Goal: Task Accomplishment & Management: Complete application form

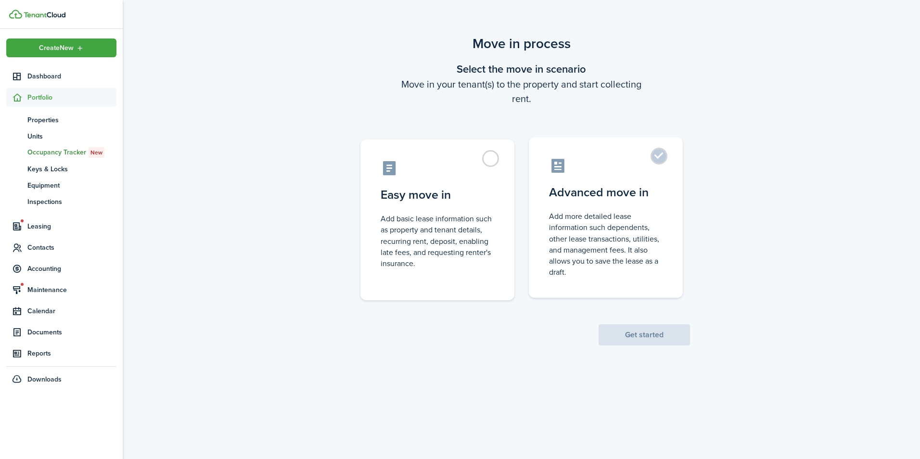
click at [656, 159] on label "Advanced move in Add more detailed lease information such dependents, other lea…" at bounding box center [606, 217] width 154 height 161
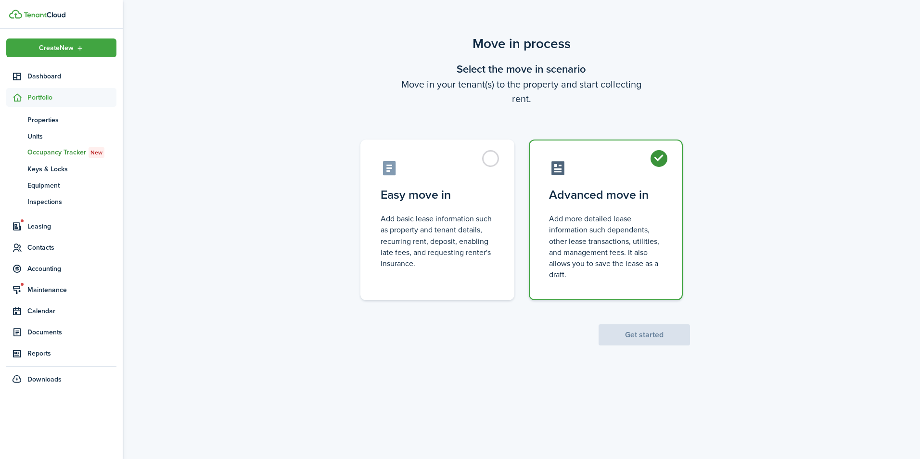
radio input "true"
click at [636, 338] on button "Get started" at bounding box center [644, 334] width 91 height 21
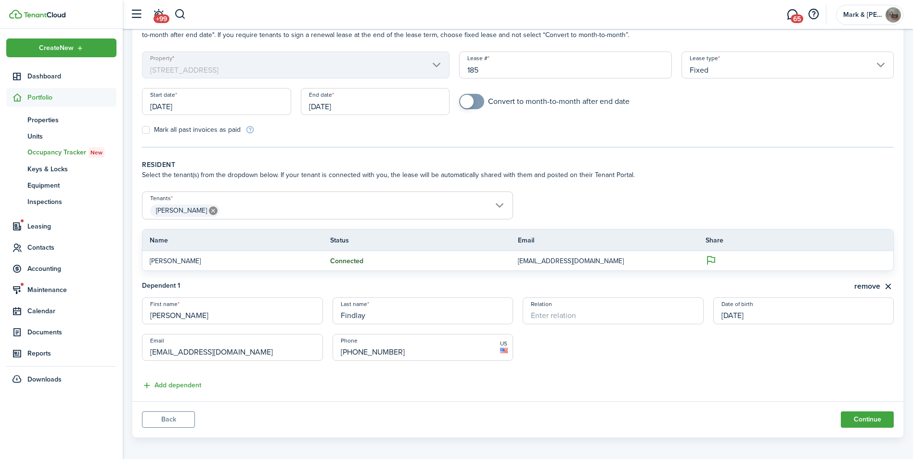
scroll to position [71, 0]
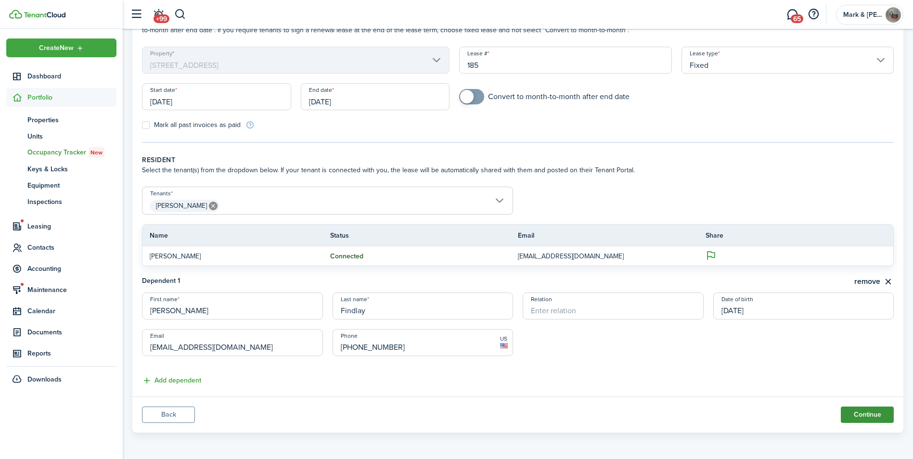
click at [853, 413] on button "Continue" at bounding box center [867, 415] width 53 height 16
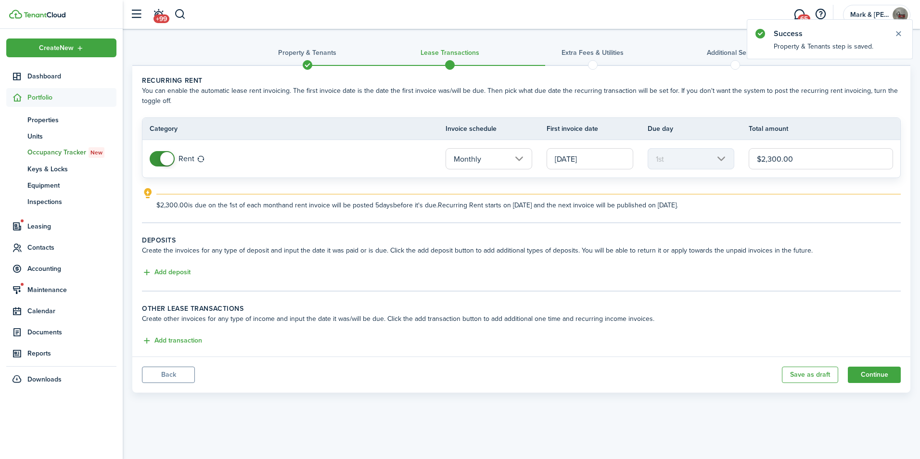
click at [802, 154] on input "$2,300.00" at bounding box center [821, 158] width 144 height 21
type input "$2,000.00"
click at [740, 211] on tc-wizard-step "Recurring rent You can enable the automatic lease rent invoicing. The first inv…" at bounding box center [521, 150] width 759 height 148
click at [152, 272] on button "Add deposit" at bounding box center [166, 272] width 49 height 11
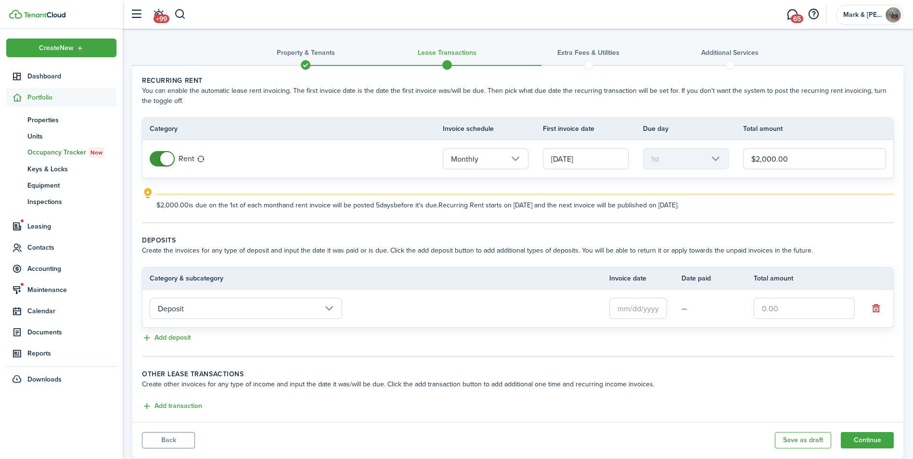
click at [178, 306] on input "Deposit" at bounding box center [246, 308] width 192 height 21
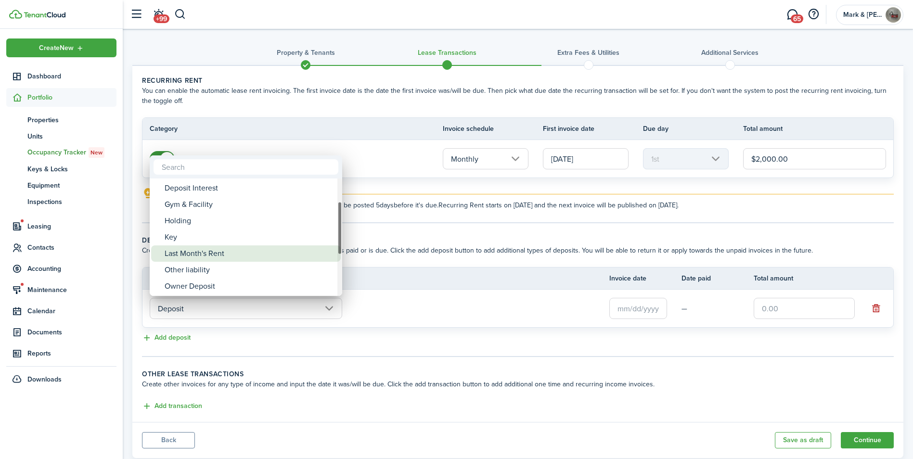
click at [203, 252] on div "Last Month's Rent" at bounding box center [250, 253] width 170 height 16
type input "Deposit / Last Month's Rent"
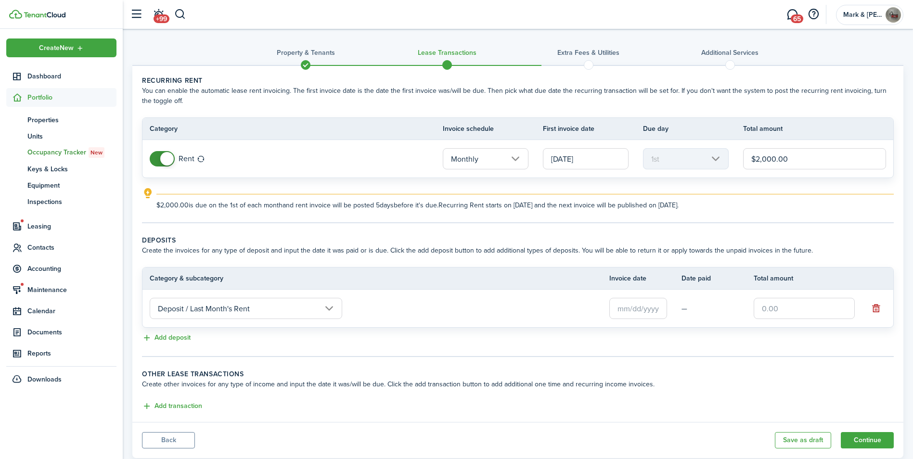
click at [644, 311] on input "text" at bounding box center [638, 308] width 58 height 21
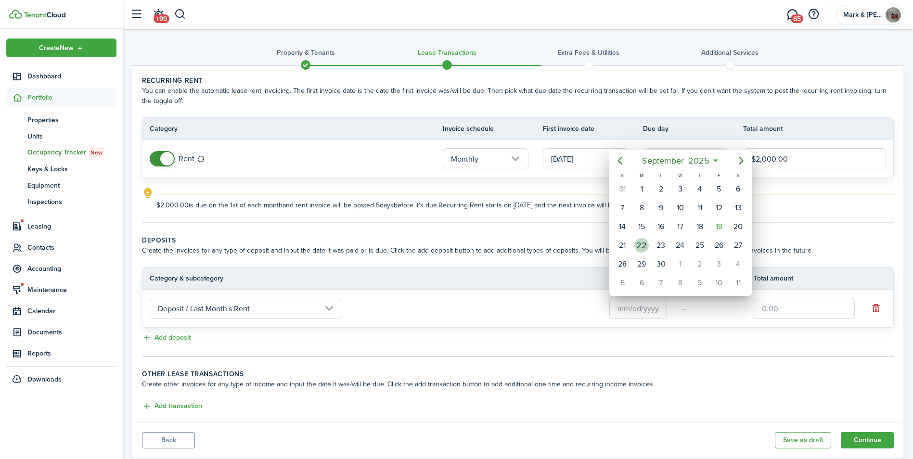
click at [644, 243] on div "22" at bounding box center [641, 245] width 14 height 14
type input "[DATE]"
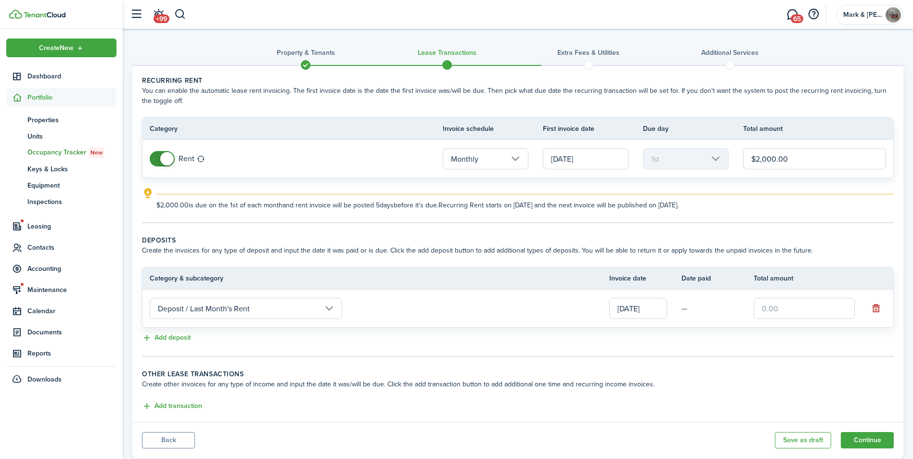
click at [777, 309] on input "text" at bounding box center [803, 308] width 101 height 21
type input "$2,000.00"
click at [720, 335] on div "Add deposit" at bounding box center [518, 338] width 752 height 12
click at [165, 337] on button "Add deposit" at bounding box center [166, 337] width 49 height 11
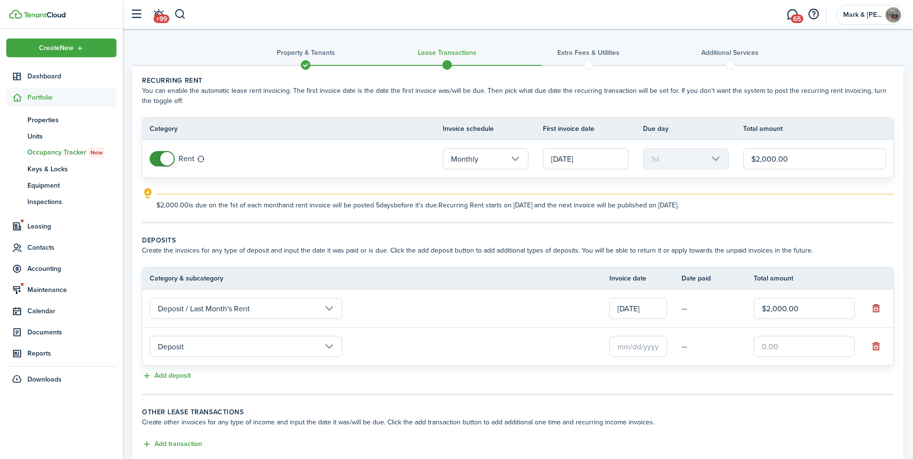
click at [167, 342] on input "Deposit" at bounding box center [246, 346] width 192 height 21
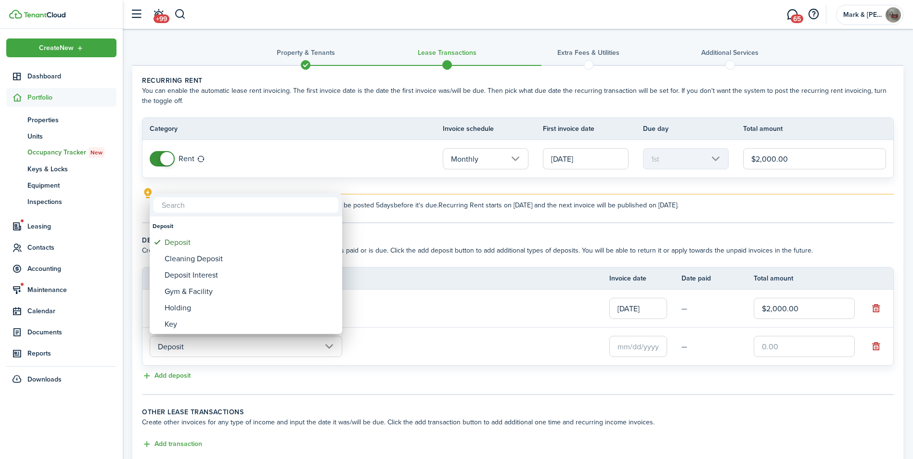
click at [434, 354] on div at bounding box center [456, 229] width 1067 height 613
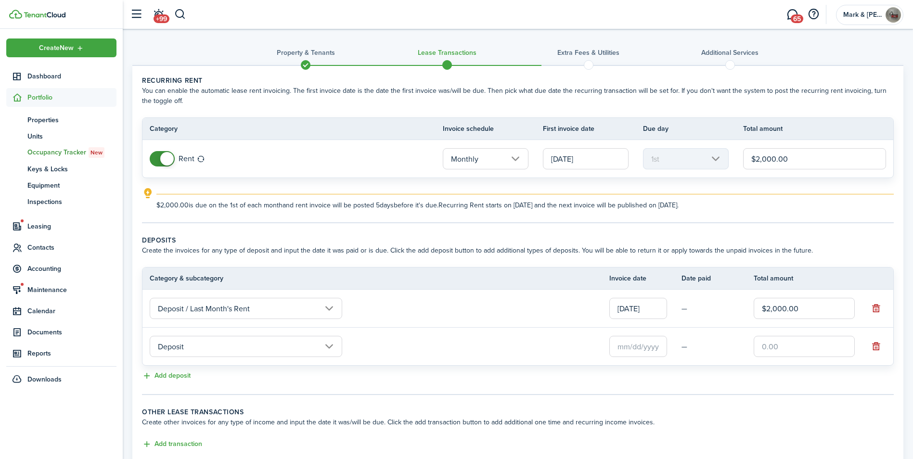
click at [660, 348] on input "text" at bounding box center [638, 346] width 58 height 21
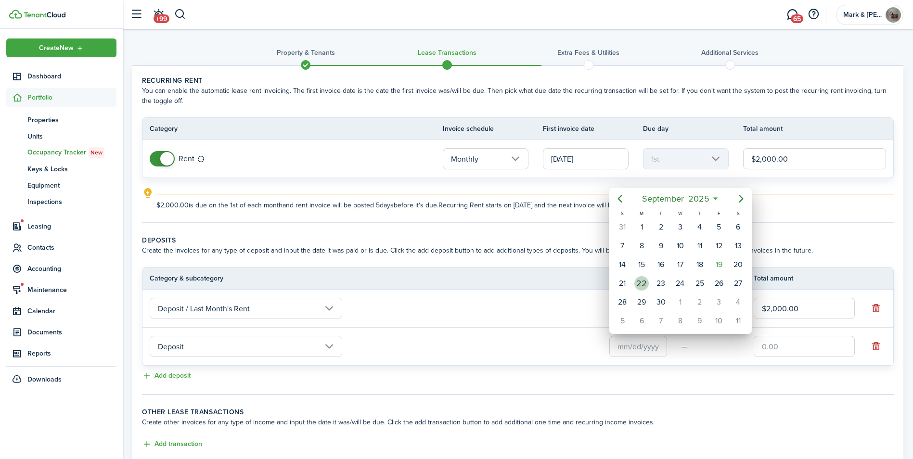
click at [646, 289] on div "22" at bounding box center [641, 283] width 14 height 14
type input "[DATE]"
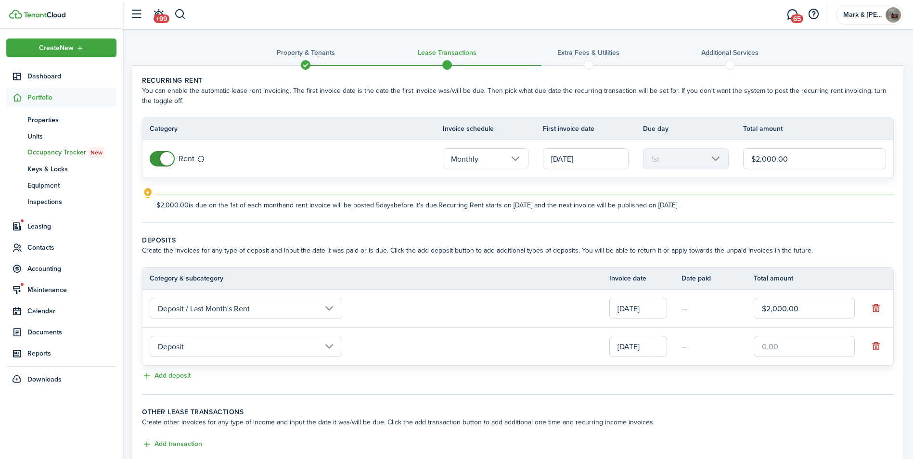
click at [802, 343] on input "text" at bounding box center [803, 346] width 101 height 21
type input "$2,000.00"
click at [689, 370] on lease-classic-deposit "Deposits Create the invoices for any type of deposit and input the date it was …" at bounding box center [518, 308] width 752 height 147
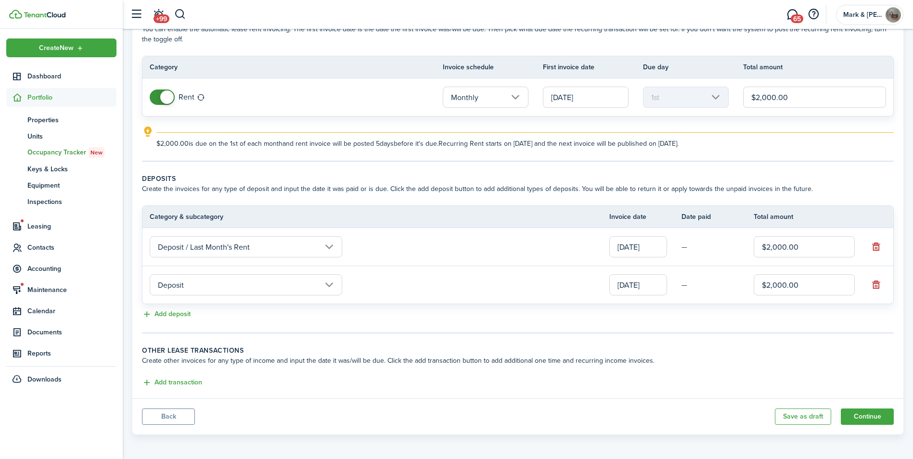
scroll to position [64, 0]
click at [872, 418] on button "Continue" at bounding box center [867, 415] width 53 height 16
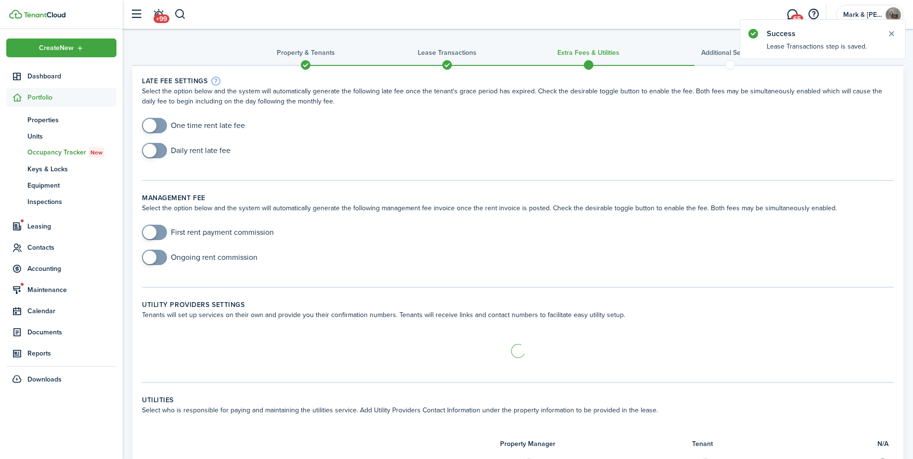
checkbox input "true"
click at [156, 125] on span at bounding box center [155, 125] width 10 height 15
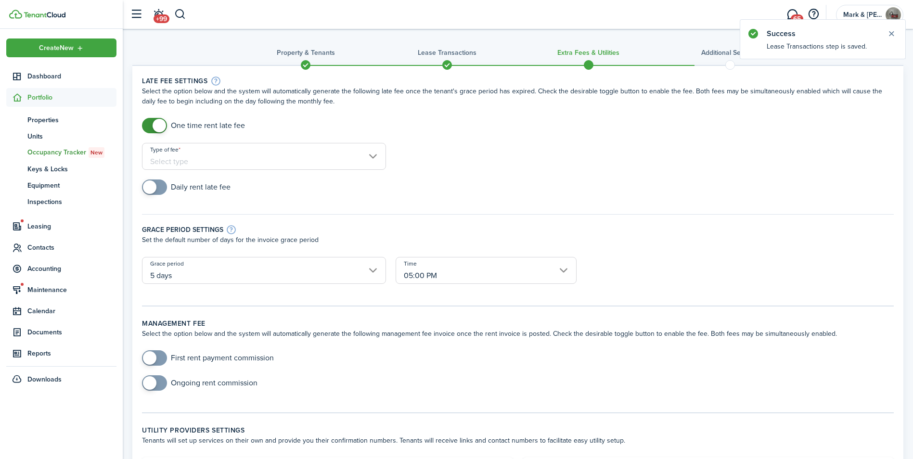
click at [180, 153] on input "Type of fee" at bounding box center [264, 156] width 244 height 27
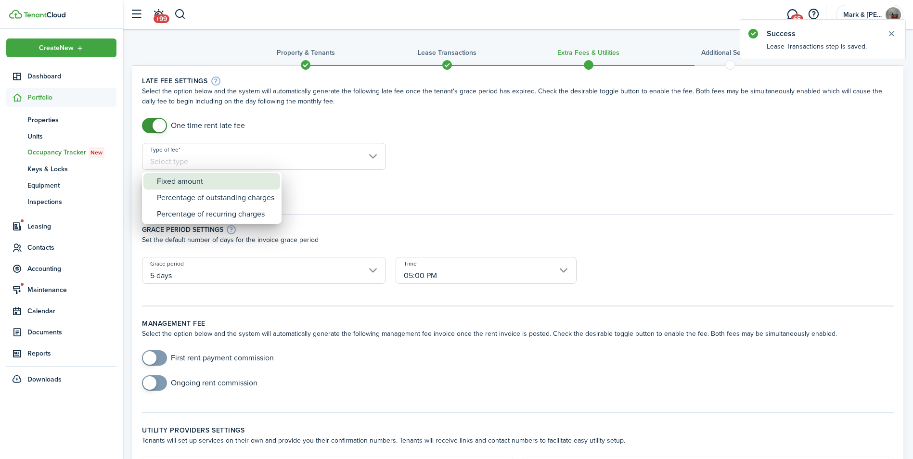
click at [182, 181] on div "Fixed amount" at bounding box center [215, 181] width 117 height 16
type input "Fixed amount"
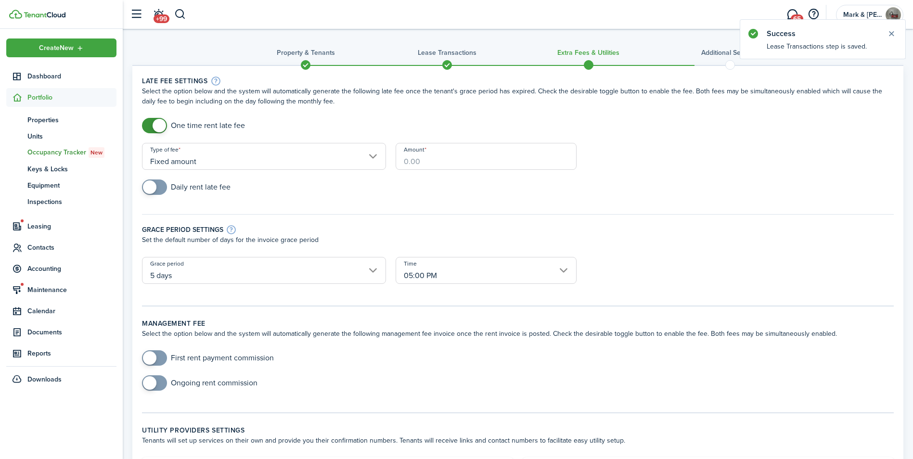
click at [463, 164] on input "Amount" at bounding box center [486, 156] width 181 height 27
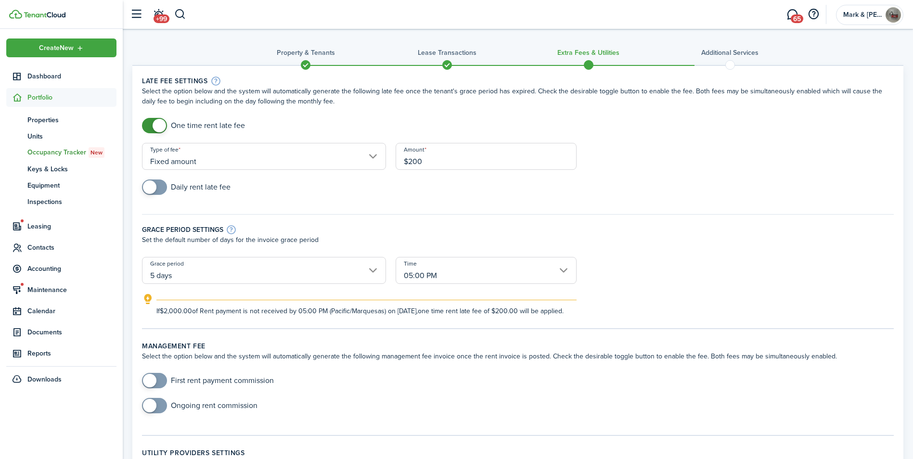
type input "$200.00"
click at [399, 178] on div "Amount $200.00" at bounding box center [486, 161] width 191 height 37
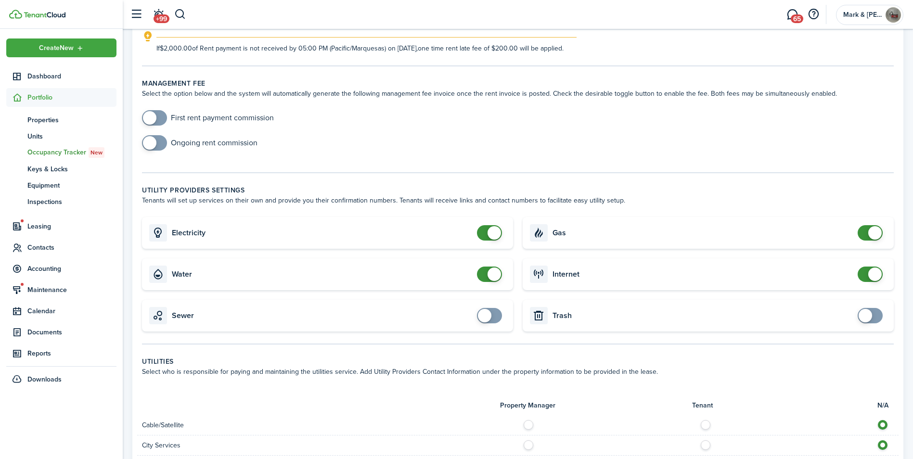
scroll to position [337, 0]
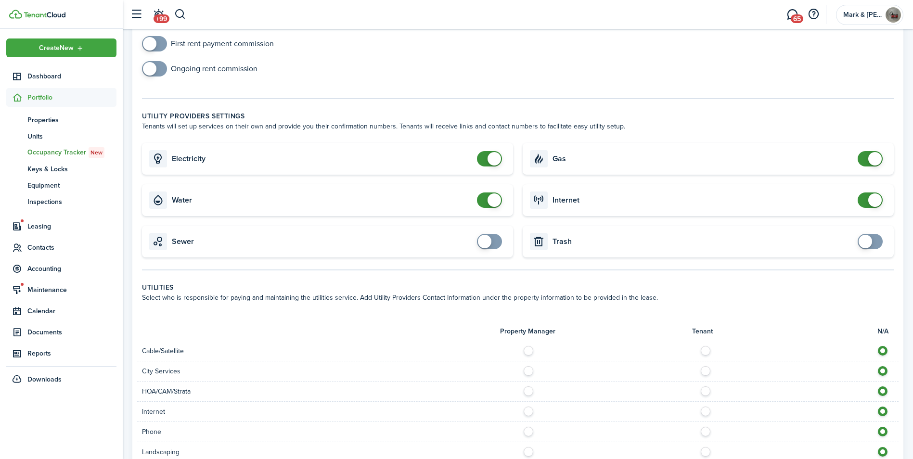
checkbox input "true"
click at [494, 249] on span at bounding box center [490, 241] width 10 height 15
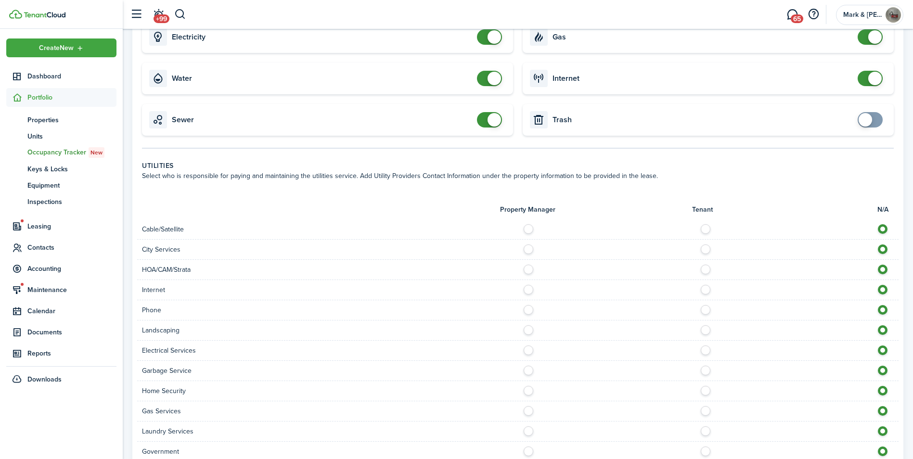
scroll to position [481, 0]
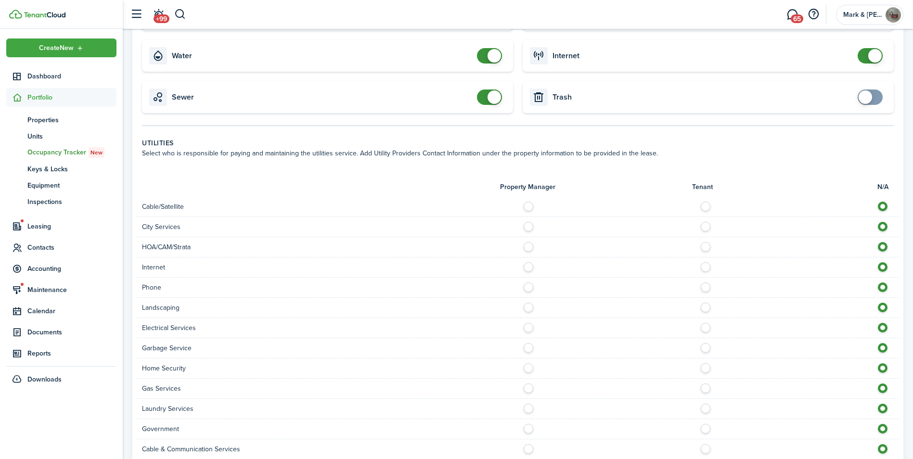
click at [706, 206] on label at bounding box center [708, 204] width 17 height 5
radio input "true"
click at [706, 267] on label at bounding box center [708, 264] width 17 height 5
radio input "true"
click at [706, 287] on label at bounding box center [708, 284] width 17 height 5
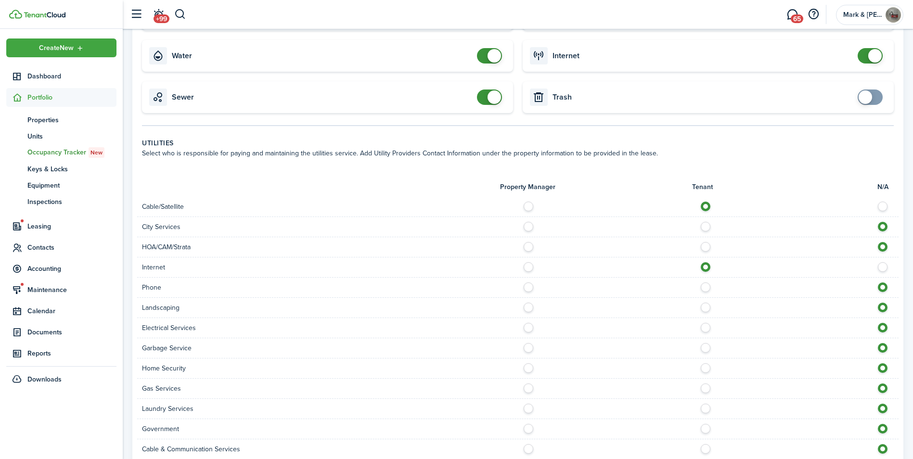
radio input "true"
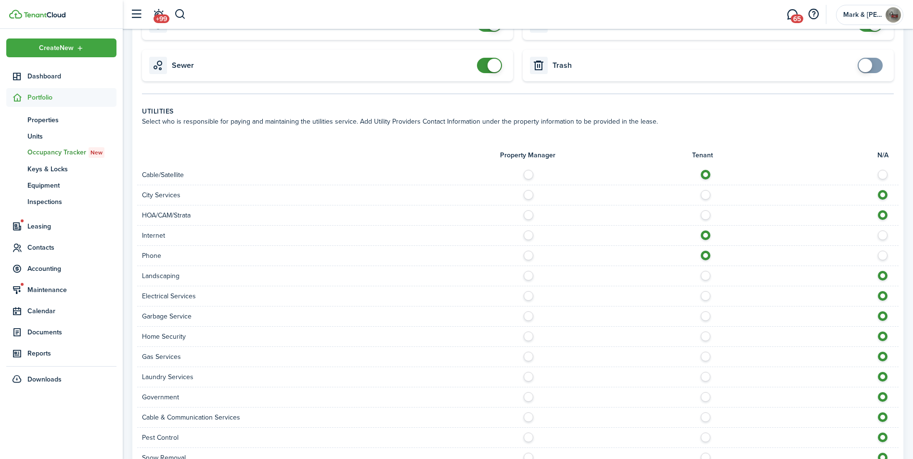
scroll to position [529, 0]
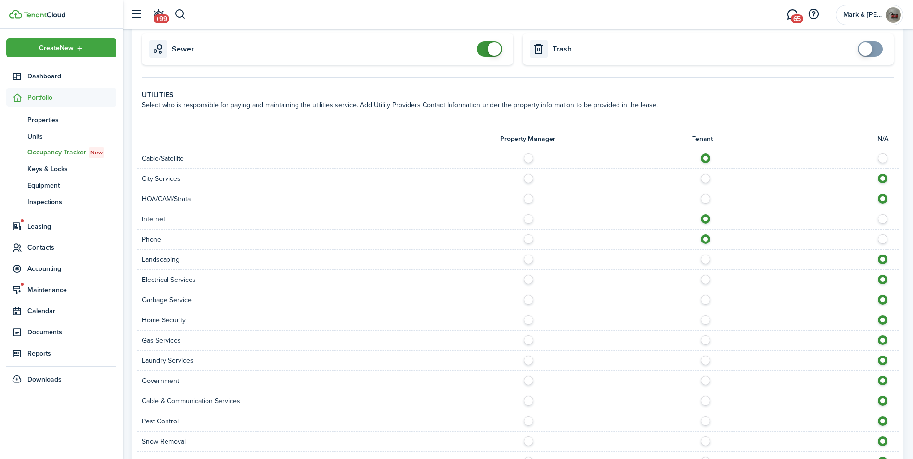
click at [707, 259] on label at bounding box center [708, 257] width 17 height 5
radio input "true"
click at [705, 280] on label at bounding box center [708, 277] width 17 height 5
radio input "true"
drag, startPoint x: 700, startPoint y: 313, endPoint x: 699, endPoint y: 321, distance: 8.3
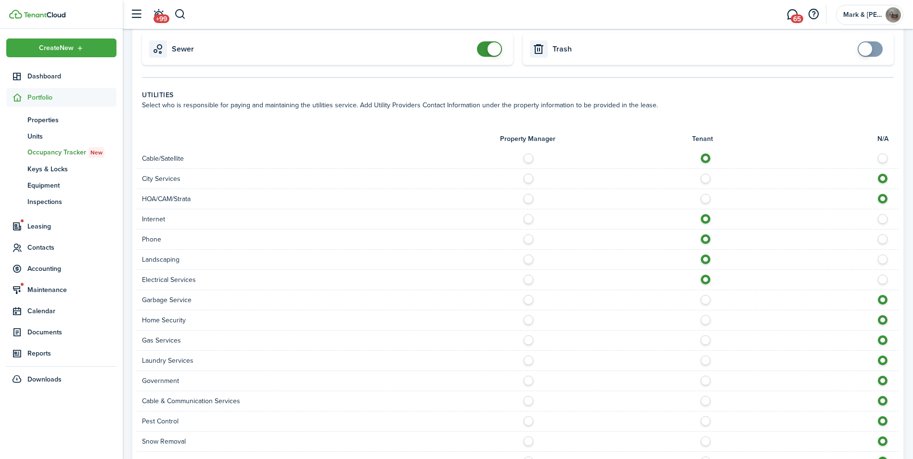
drag, startPoint x: 699, startPoint y: 321, endPoint x: 697, endPoint y: 334, distance: 13.1
click at [696, 325] on div at bounding box center [708, 320] width 381 height 10
click at [706, 300] on label at bounding box center [708, 297] width 17 height 5
radio input "true"
click at [706, 320] on label at bounding box center [708, 317] width 17 height 5
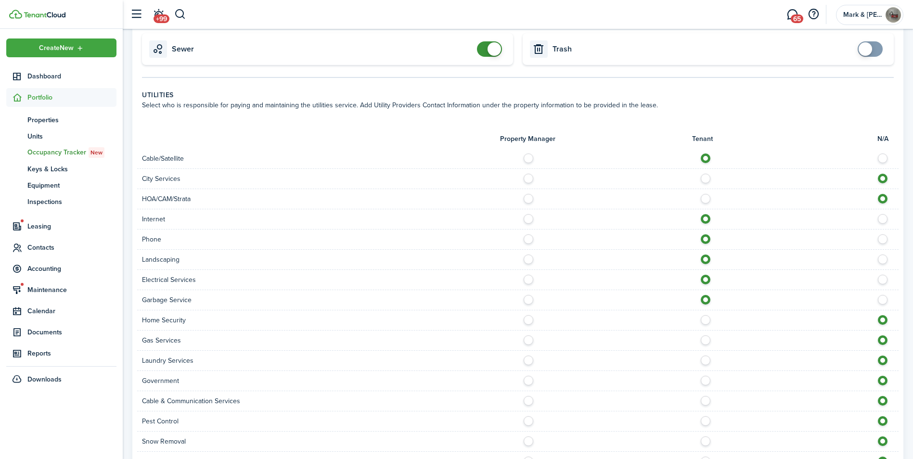
radio input "true"
click at [706, 340] on label at bounding box center [708, 337] width 17 height 5
radio input "true"
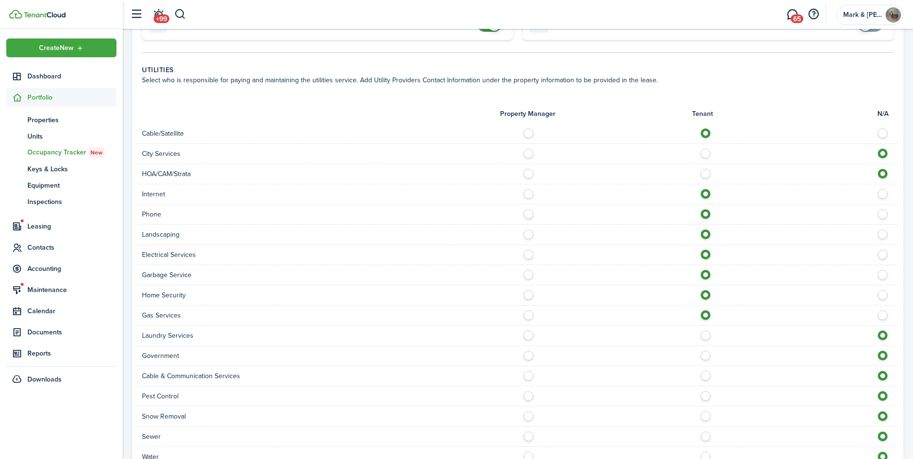
scroll to position [577, 0]
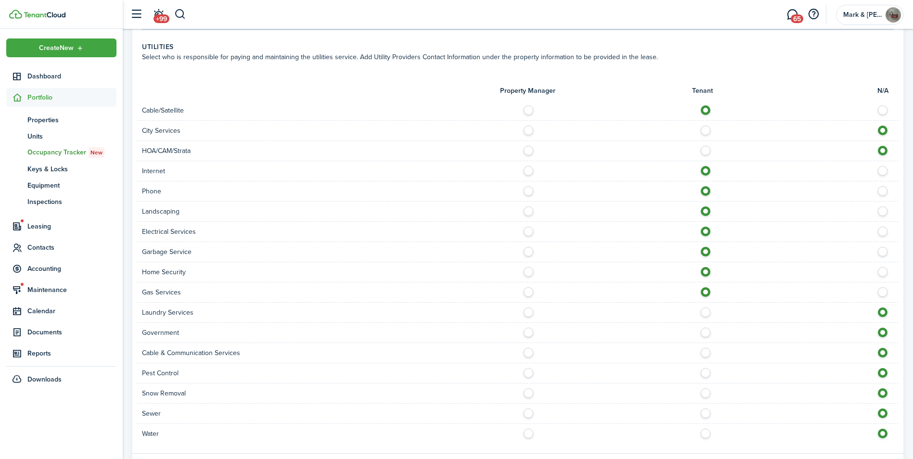
click at [706, 312] on label at bounding box center [708, 309] width 17 height 5
radio input "true"
click at [706, 353] on label at bounding box center [708, 350] width 17 height 5
radio input "true"
click at [707, 332] on label at bounding box center [708, 330] width 17 height 5
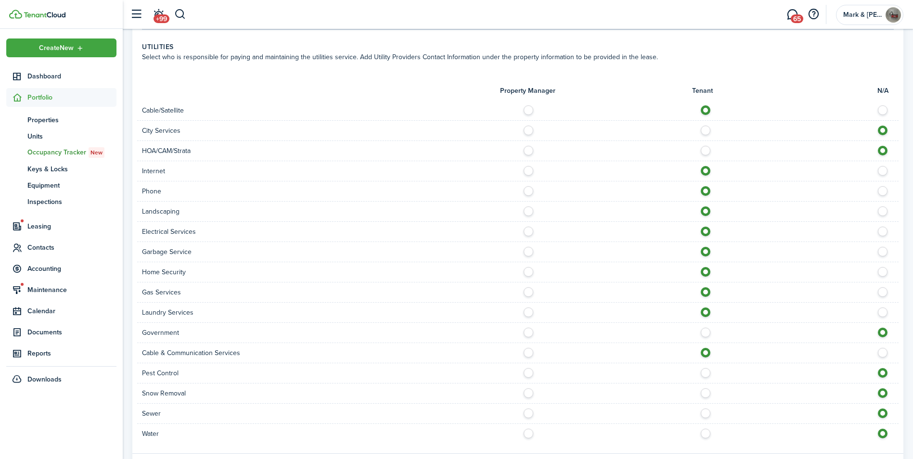
radio input "true"
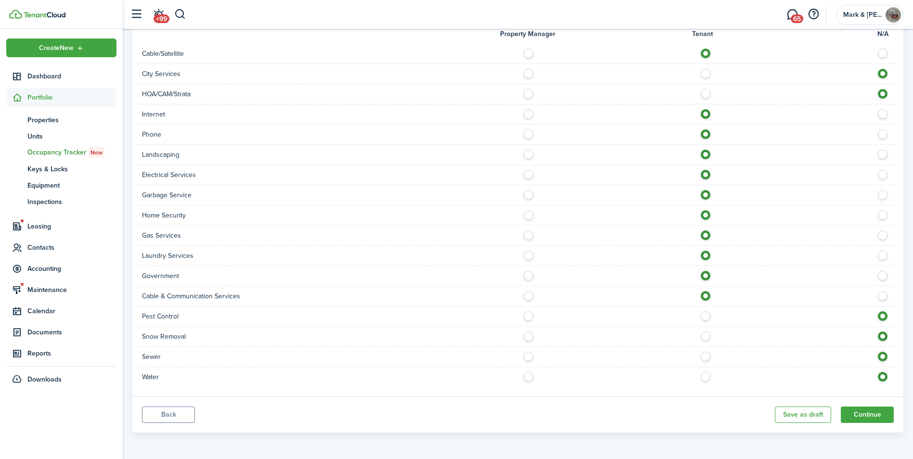
scroll to position [644, 0]
click at [706, 336] on label at bounding box center [708, 334] width 17 height 5
radio input "true"
click at [707, 313] on label at bounding box center [708, 313] width 17 height 5
radio input "true"
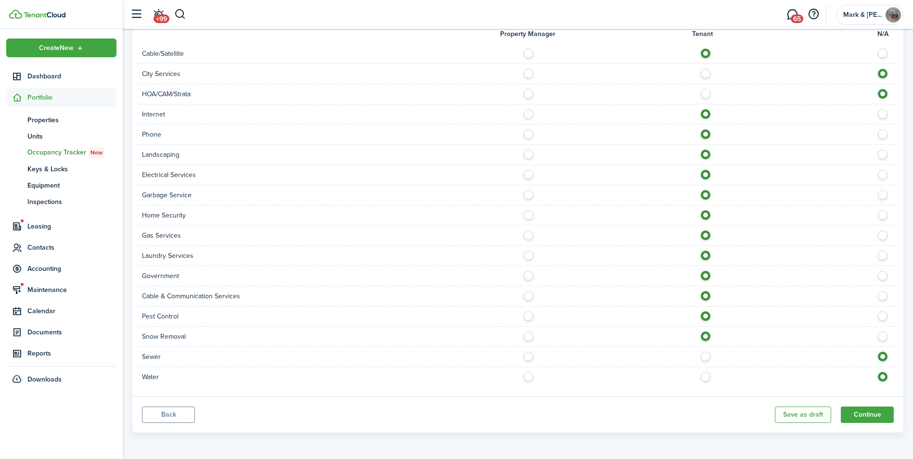
click at [706, 356] on label at bounding box center [708, 354] width 17 height 5
radio input "true"
click at [707, 370] on div "Water" at bounding box center [517, 377] width 761 height 20
click at [706, 377] on label at bounding box center [708, 374] width 17 height 5
radio input "true"
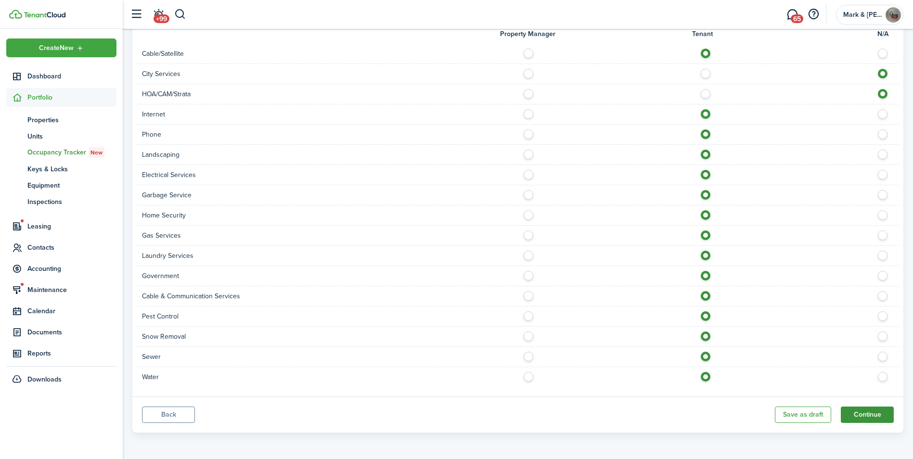
click at [868, 411] on button "Continue" at bounding box center [867, 415] width 53 height 16
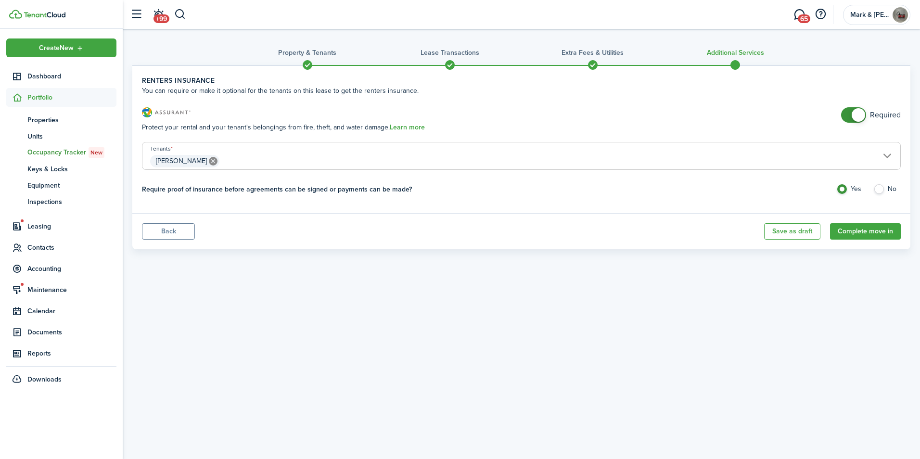
checkbox input "false"
click at [858, 116] on span at bounding box center [854, 114] width 10 height 15
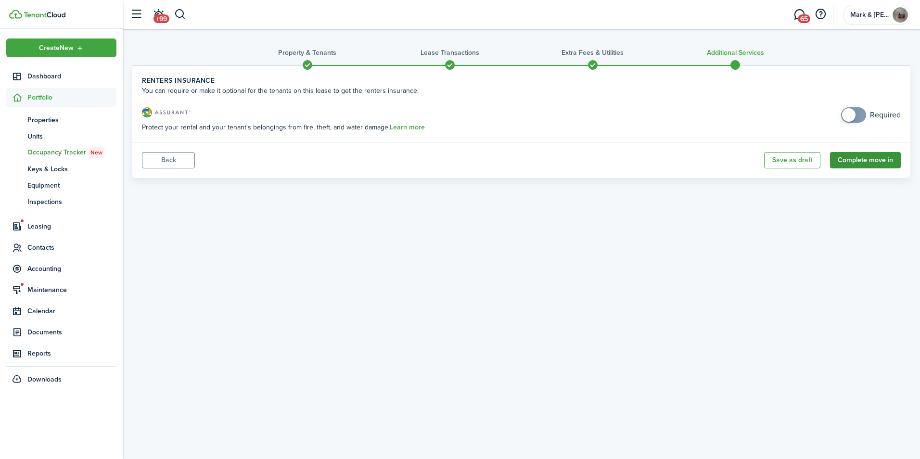
click at [862, 162] on button "Complete move in" at bounding box center [865, 160] width 71 height 16
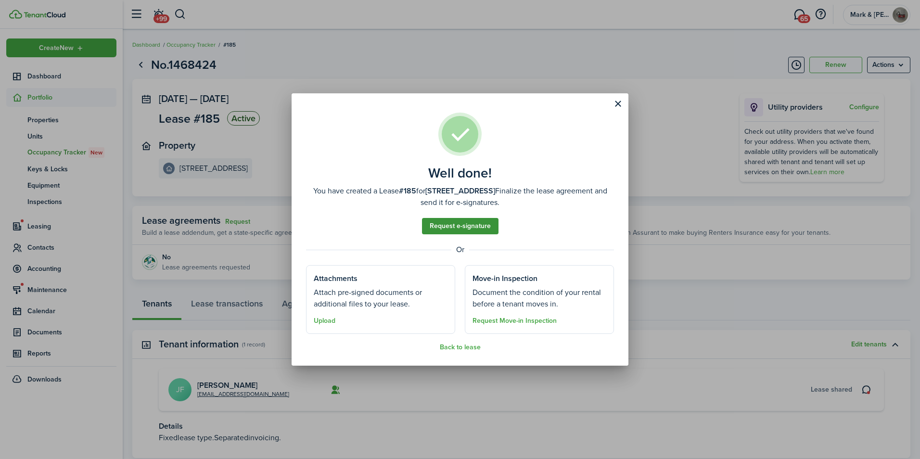
click at [450, 226] on link "Request e-signature" at bounding box center [460, 226] width 77 height 16
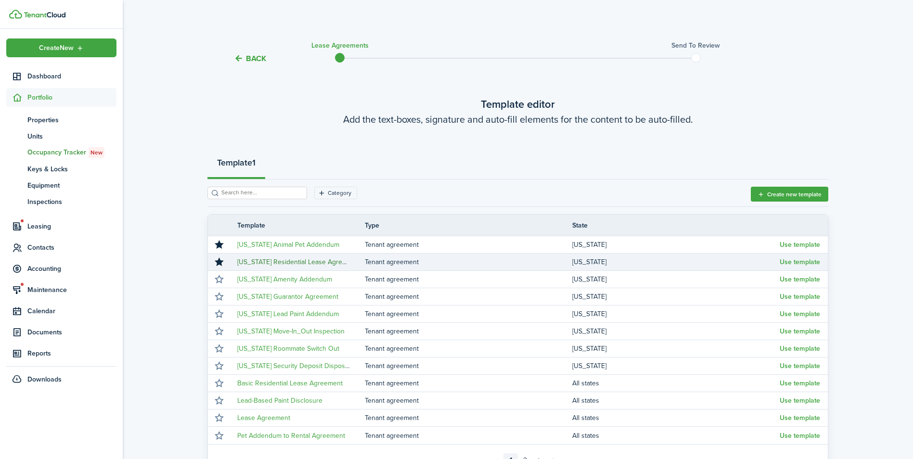
click at [260, 262] on link "[US_STATE] Residential Lease Agreement" at bounding box center [299, 262] width 124 height 10
